Goal: Check status: Check status

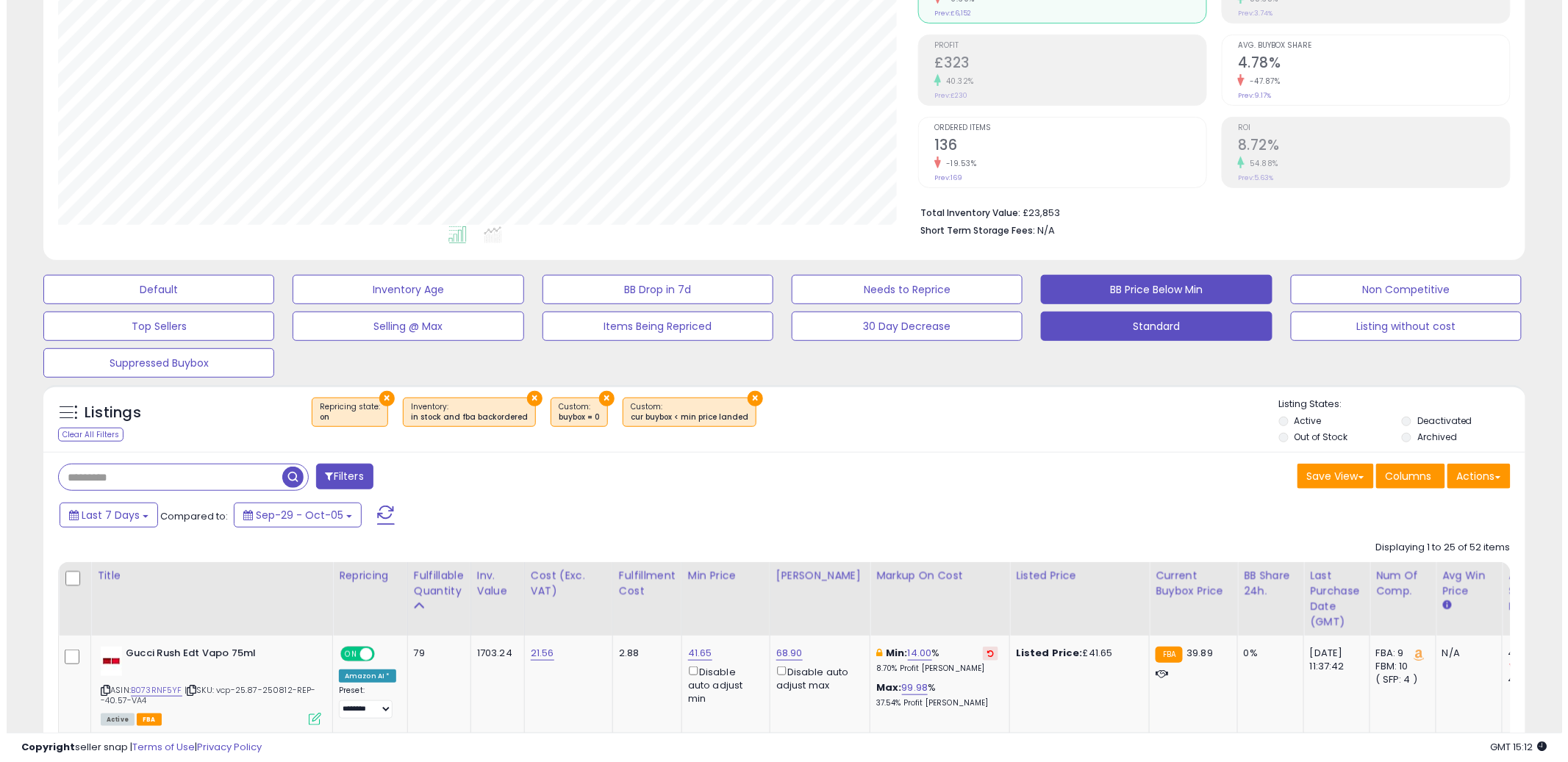
scroll to position [301, 860]
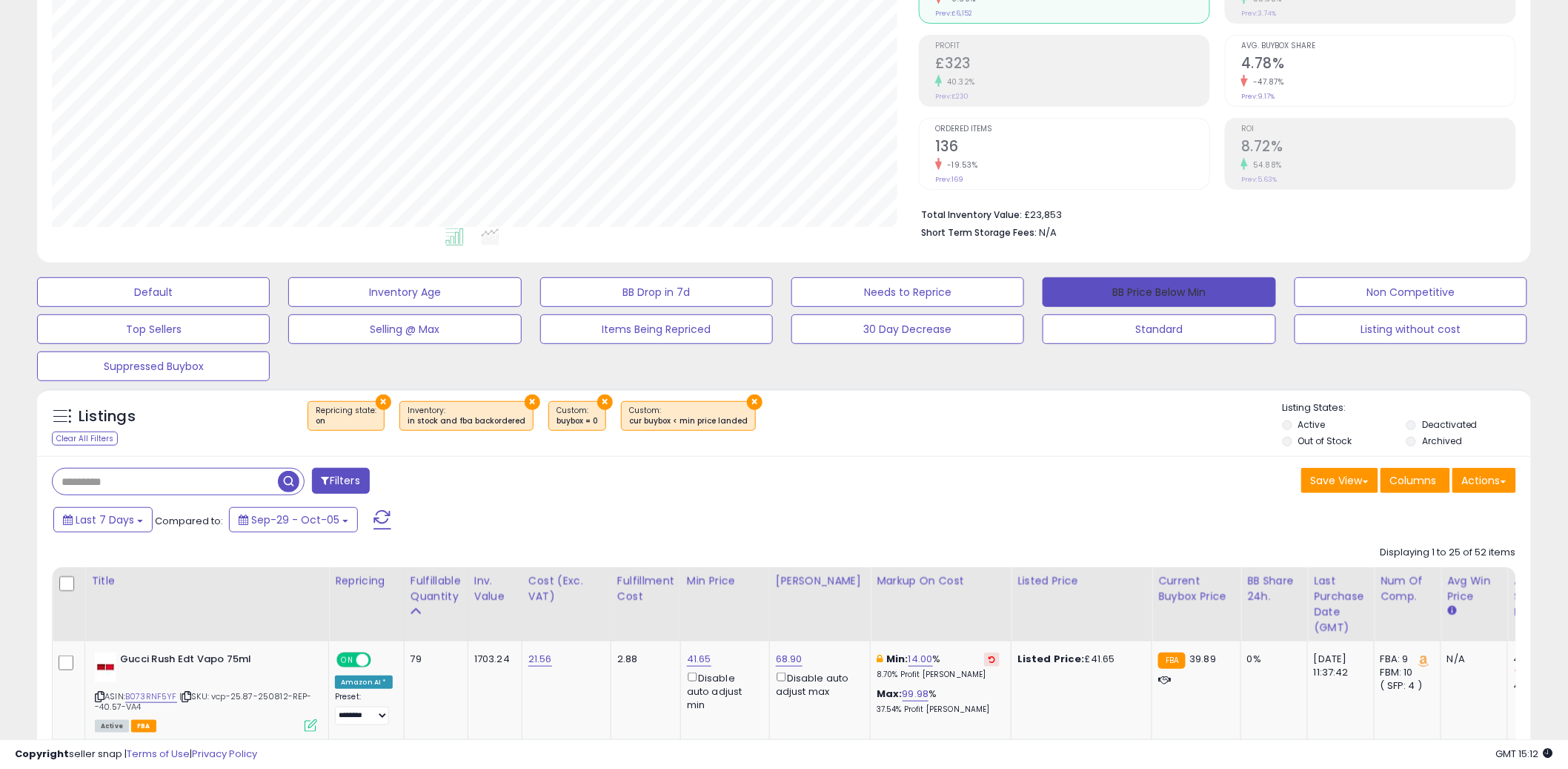
click at [1217, 290] on button "BB Price Below Min" at bounding box center [1159, 291] width 233 height 29
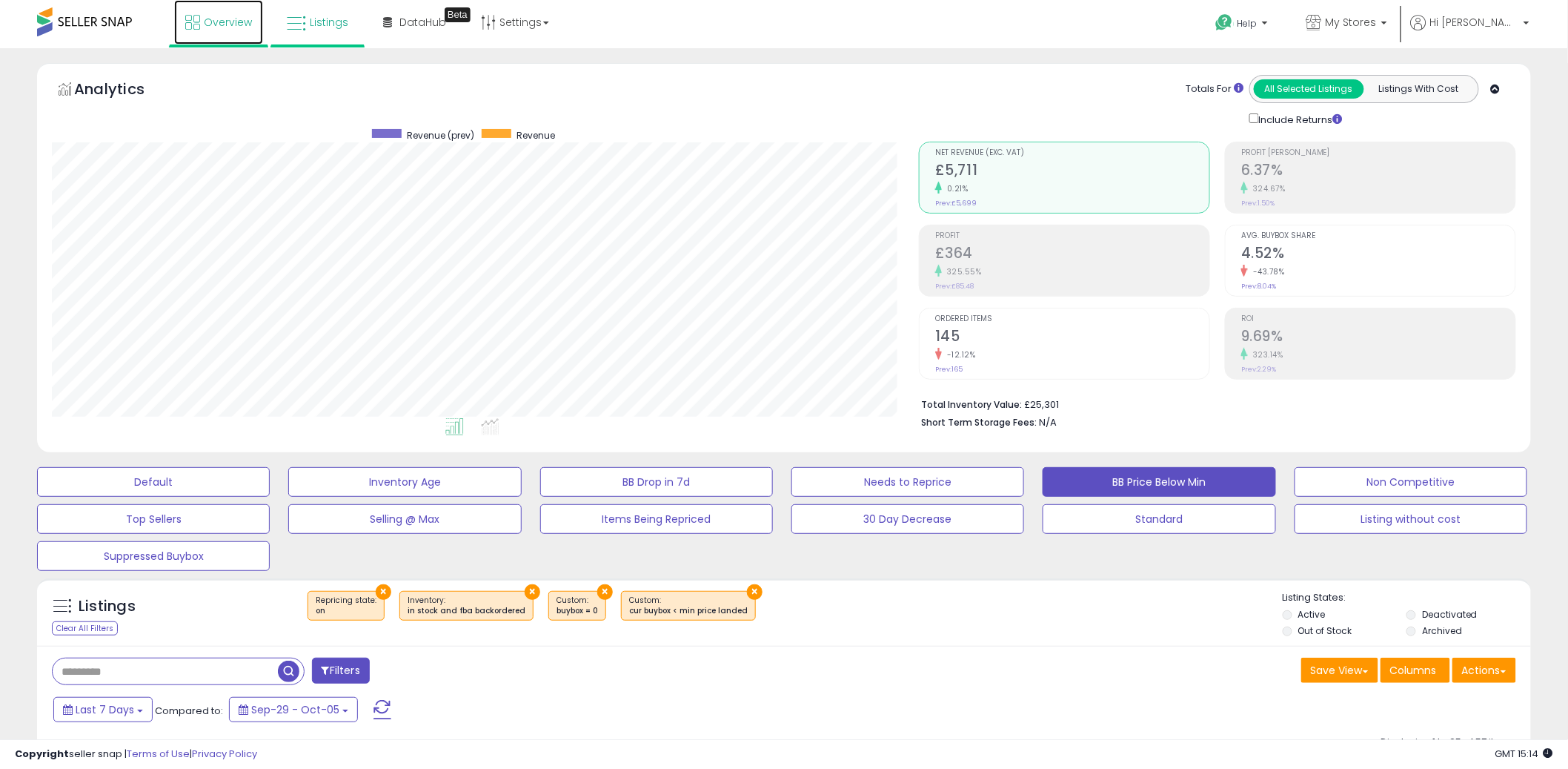
click at [216, 18] on span "Overview" at bounding box center [228, 22] width 48 height 15
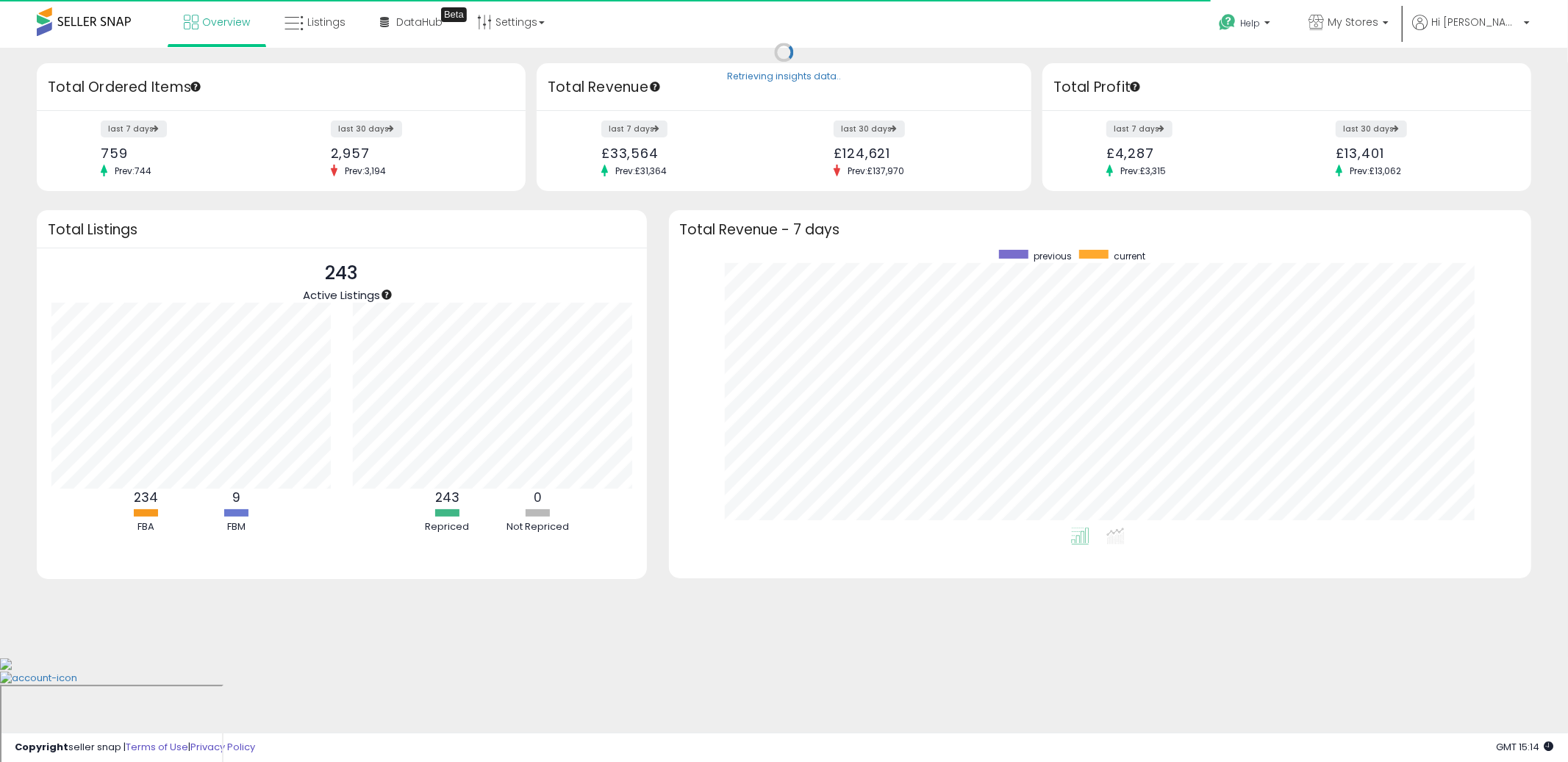
scroll to position [277, 834]
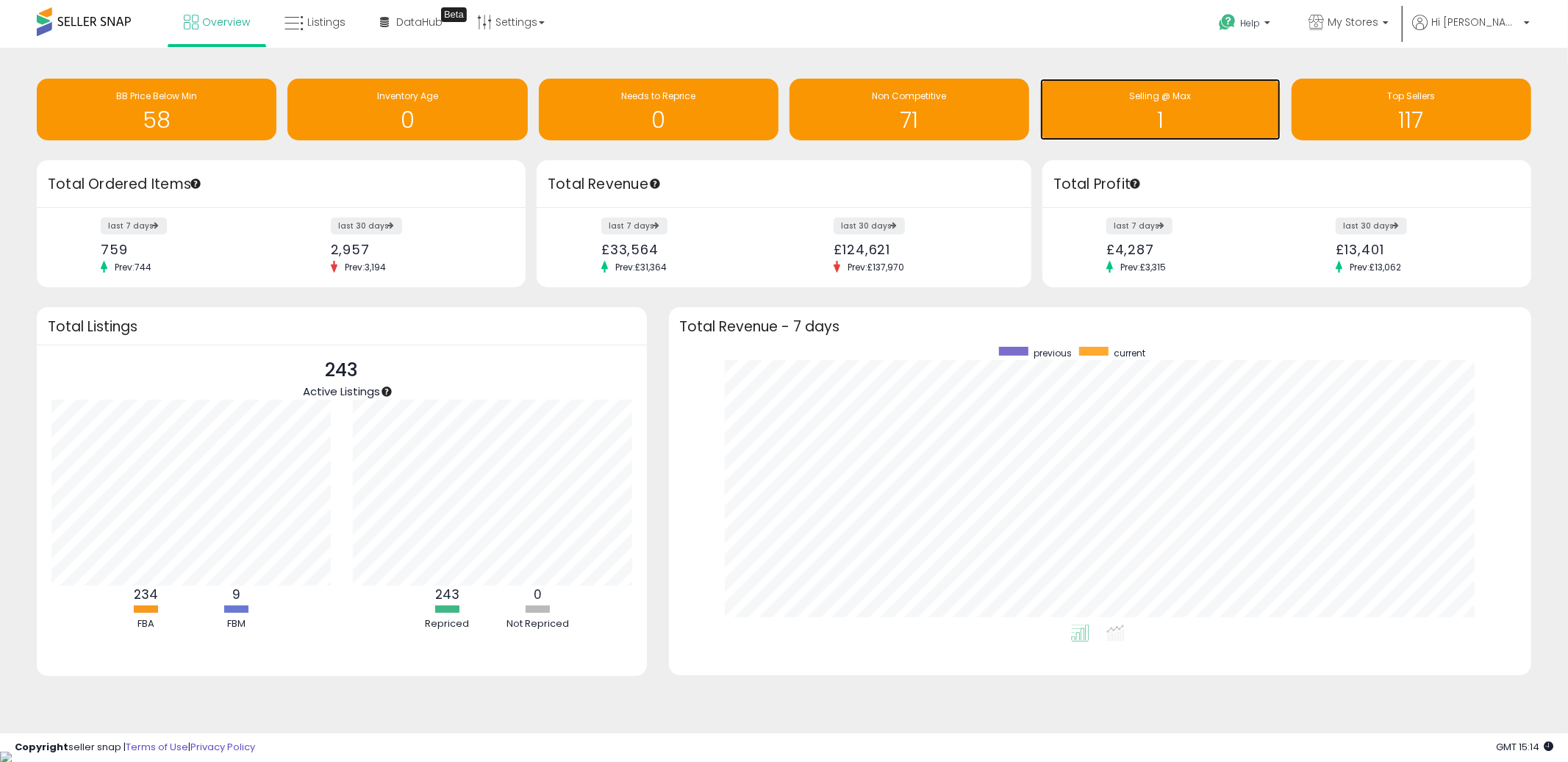
click at [1198, 109] on h1 "1" at bounding box center [1160, 120] width 225 height 25
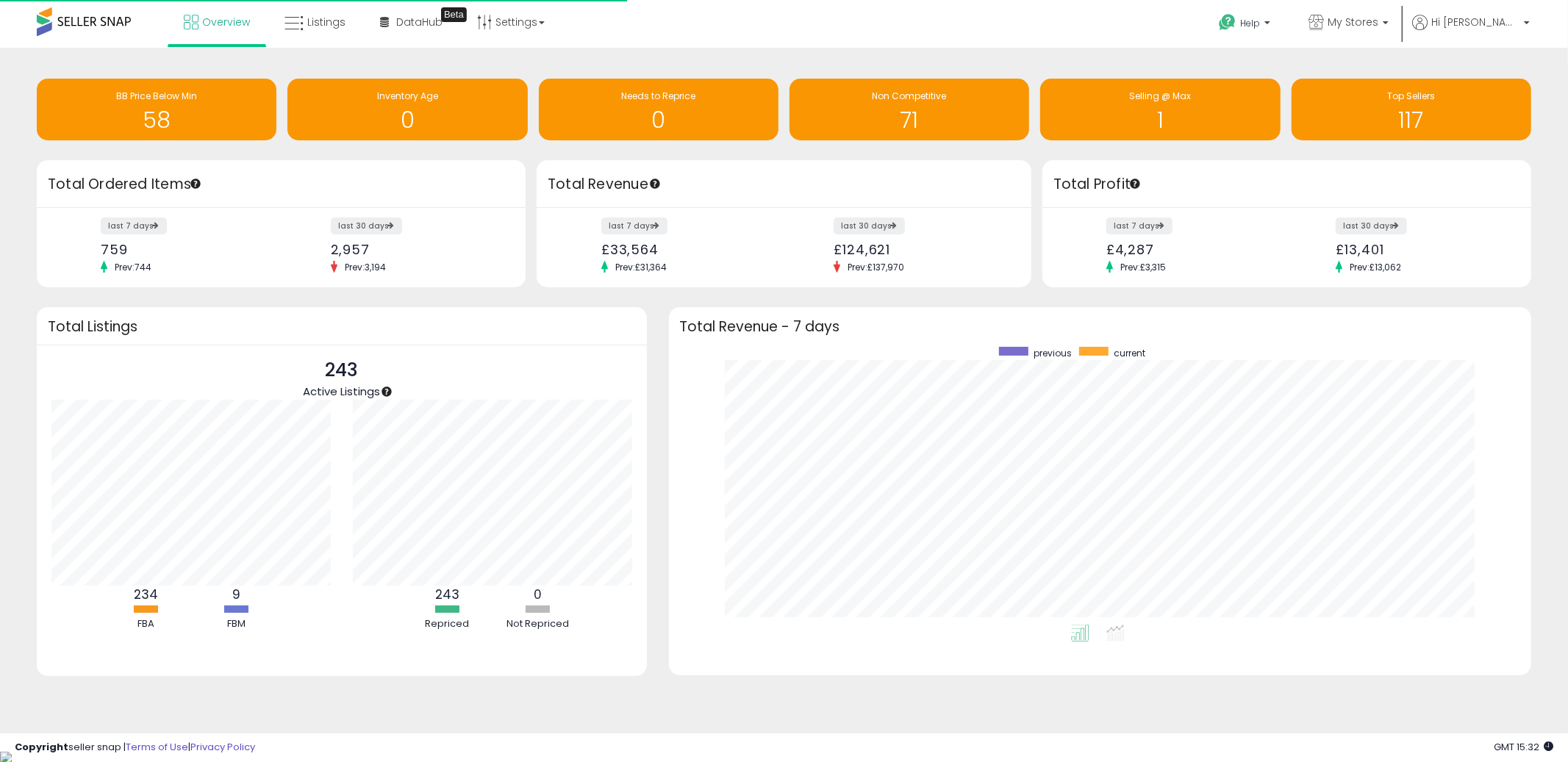
scroll to position [277, 834]
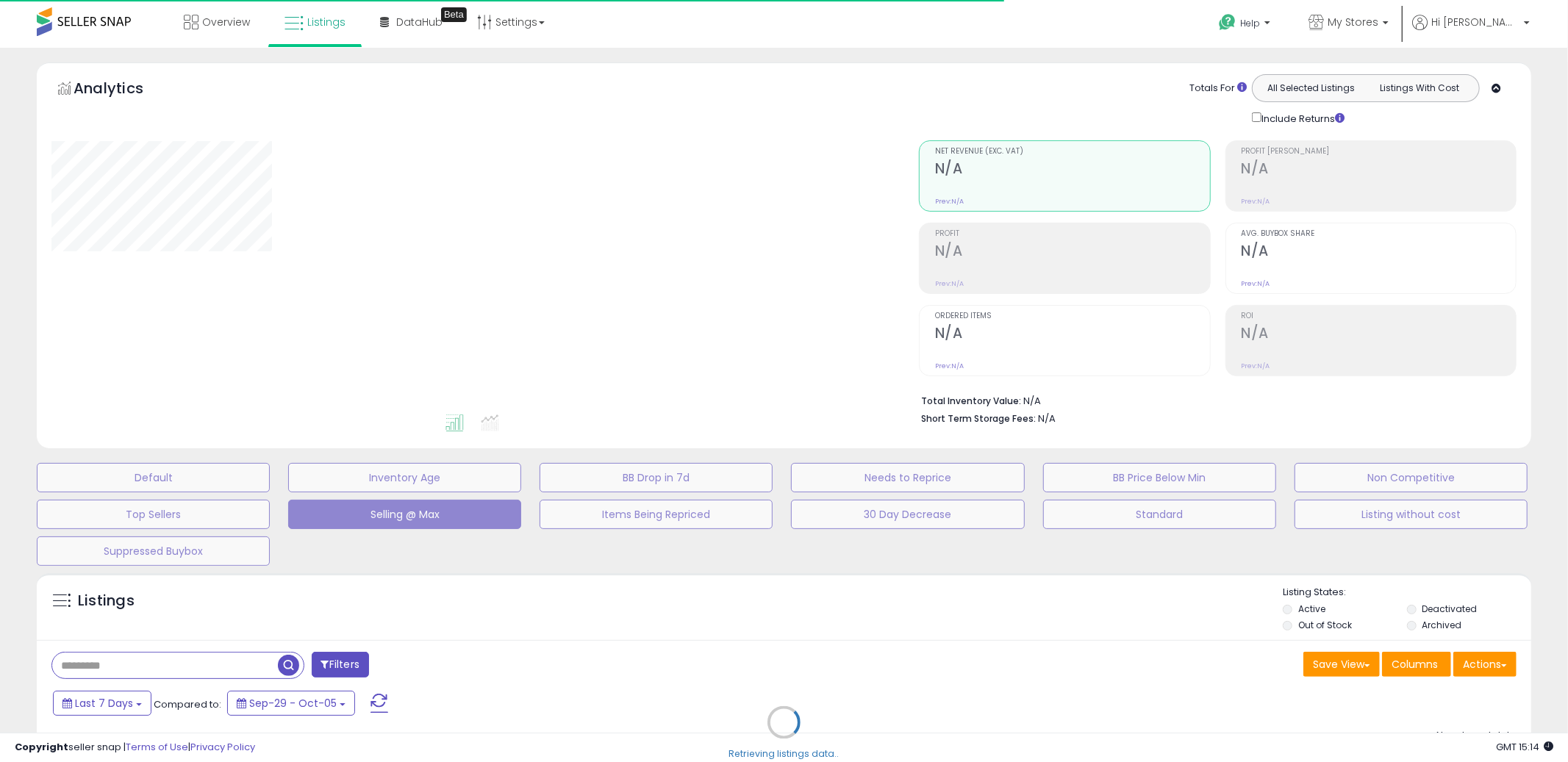
select select "**"
